Goal: Task Accomplishment & Management: Complete application form

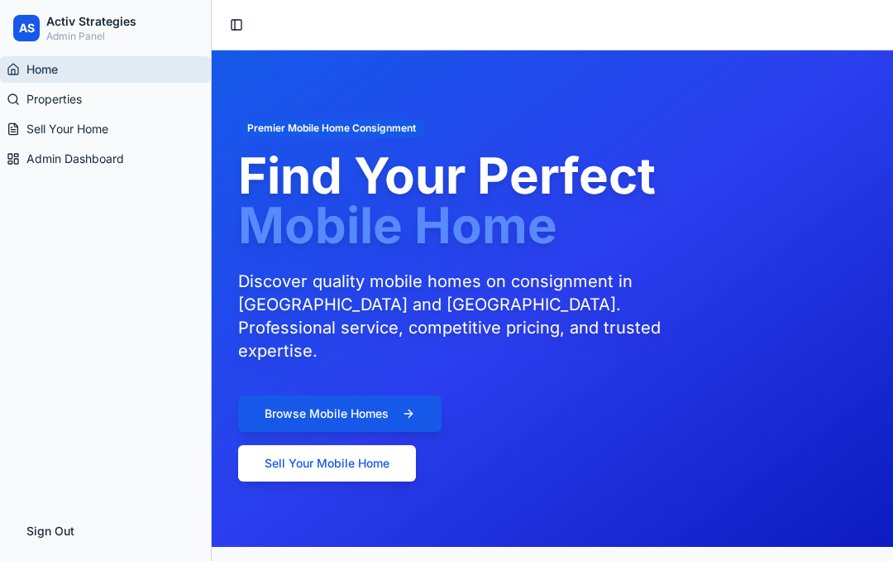
click at [59, 110] on link "Properties" at bounding box center [105, 99] width 211 height 26
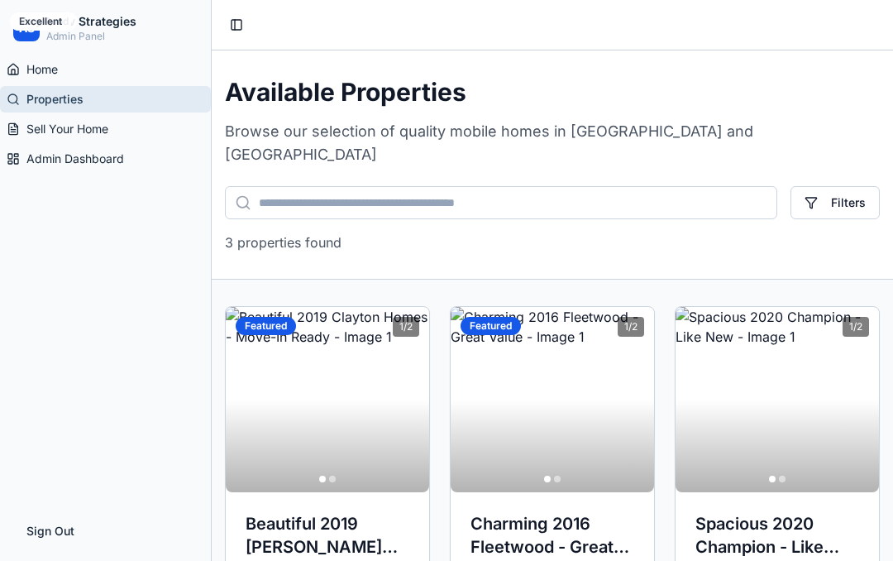
click at [33, 137] on link "Sell Your Home" at bounding box center [105, 129] width 211 height 26
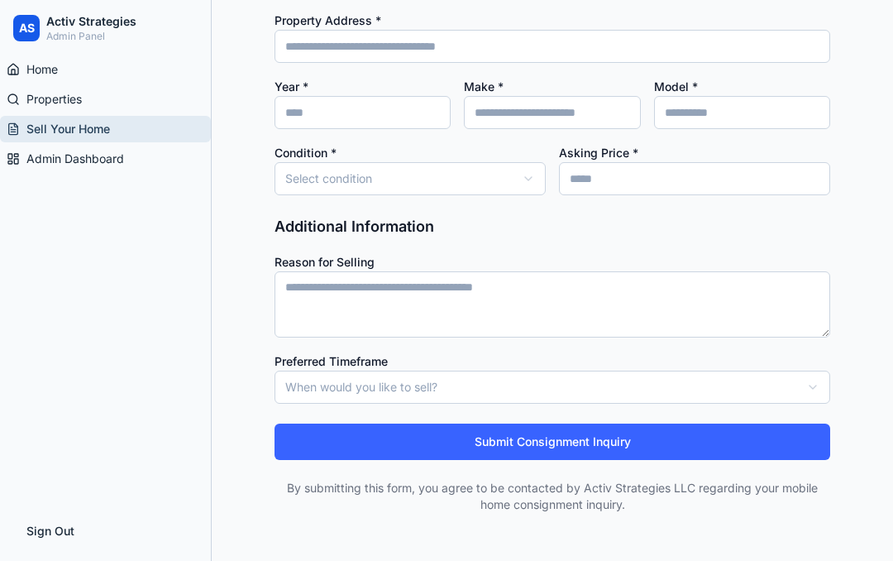
scroll to position [1698, 0]
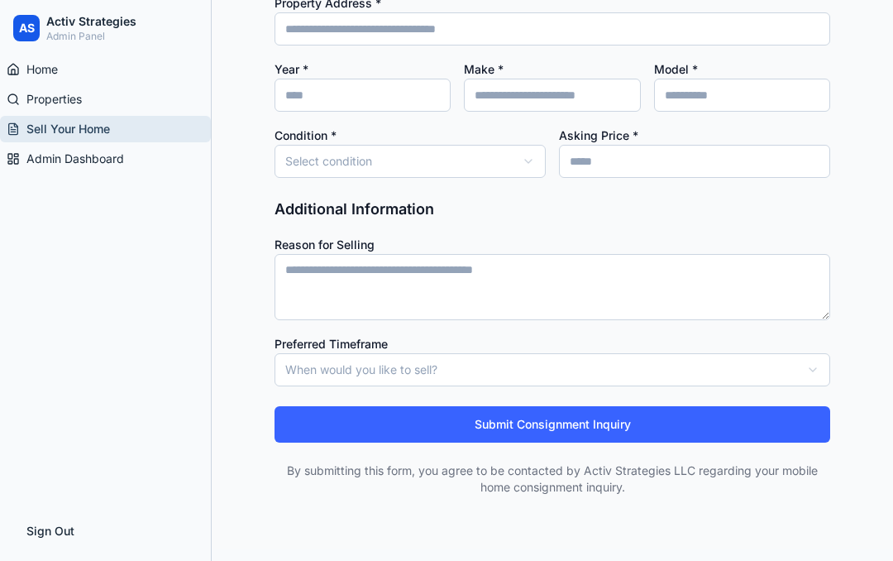
click at [816, 363] on icon "button" at bounding box center [813, 369] width 13 height 13
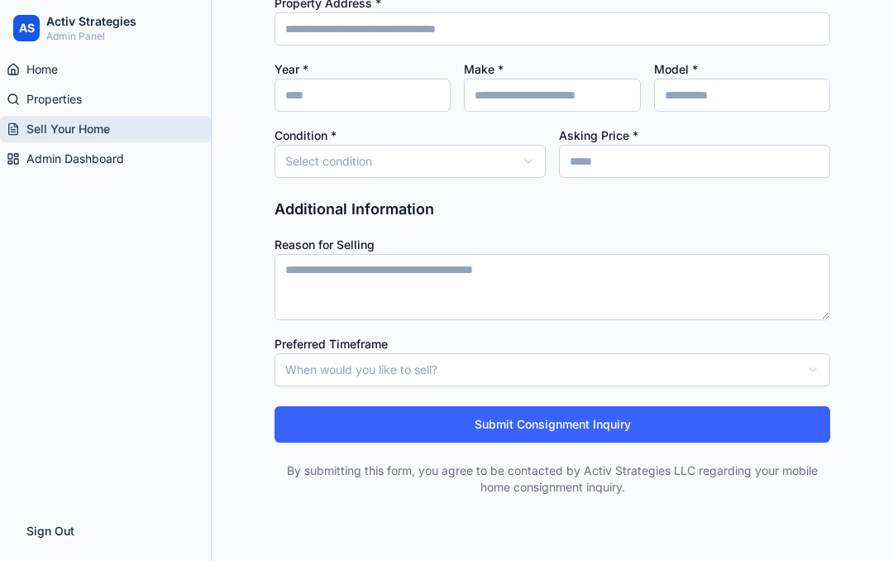
click at [876, 322] on div "**********" at bounding box center [553, 80] width 682 height 831
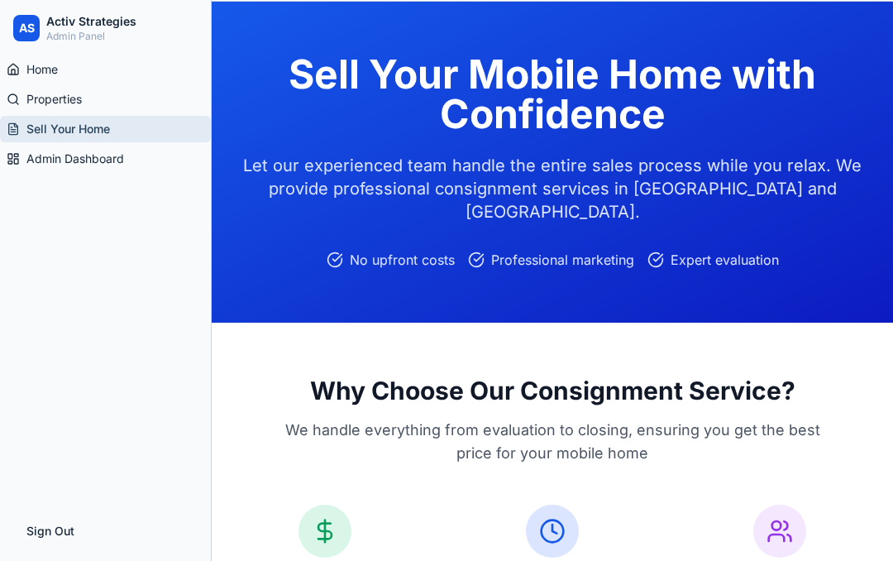
scroll to position [0, 0]
